Goal: Navigation & Orientation: Find specific page/section

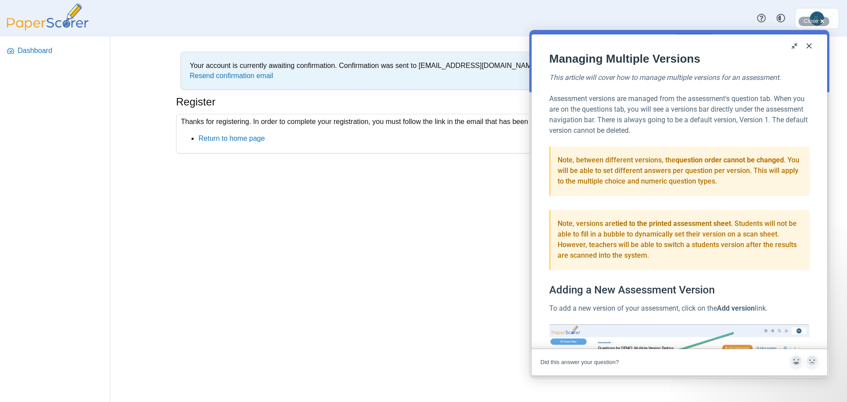
click at [476, 263] on div "Your account is currently awaiting confirmation. Confirmation was sent to [EMAI…" at bounding box center [479, 219] width 662 height 365
click at [810, 45] on button "Close" at bounding box center [809, 46] width 14 height 14
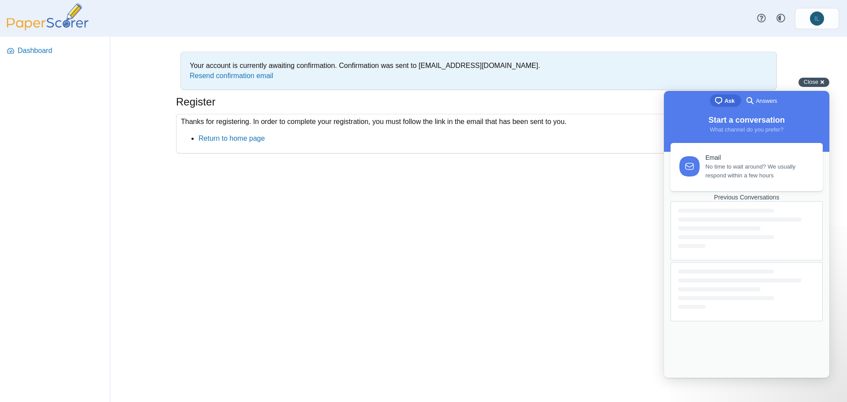
click at [820, 79] on div "Close cross-small" at bounding box center [814, 82] width 31 height 9
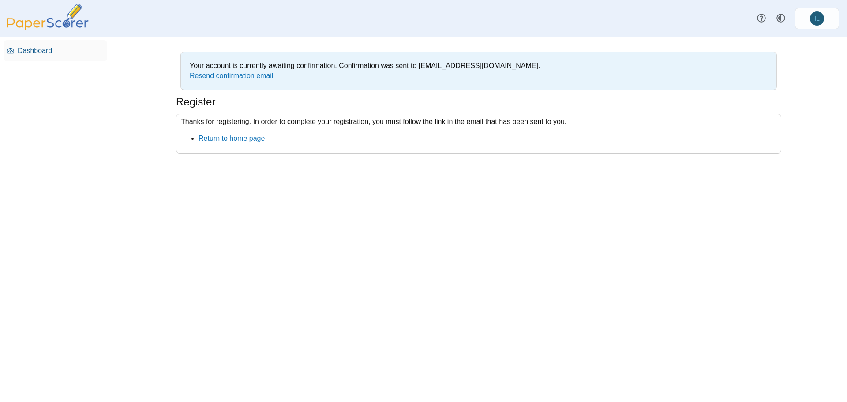
click at [51, 54] on span "Dashboard" at bounding box center [61, 51] width 86 height 10
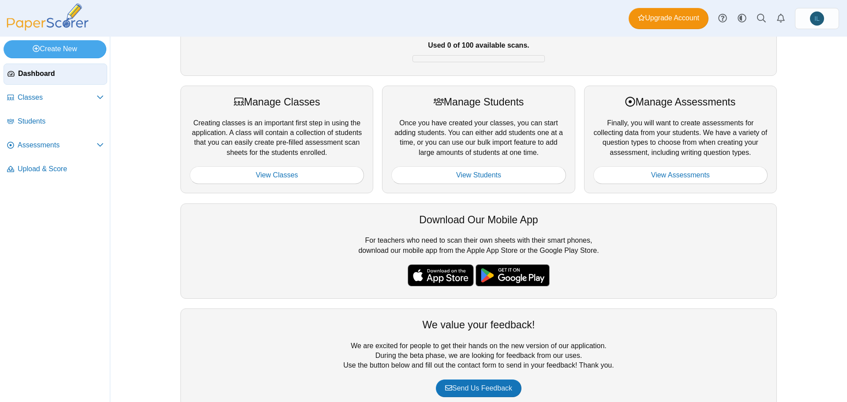
scroll to position [79, 0]
click at [472, 58] on div at bounding box center [479, 58] width 132 height 7
